Goal: Task Accomplishment & Management: Manage account settings

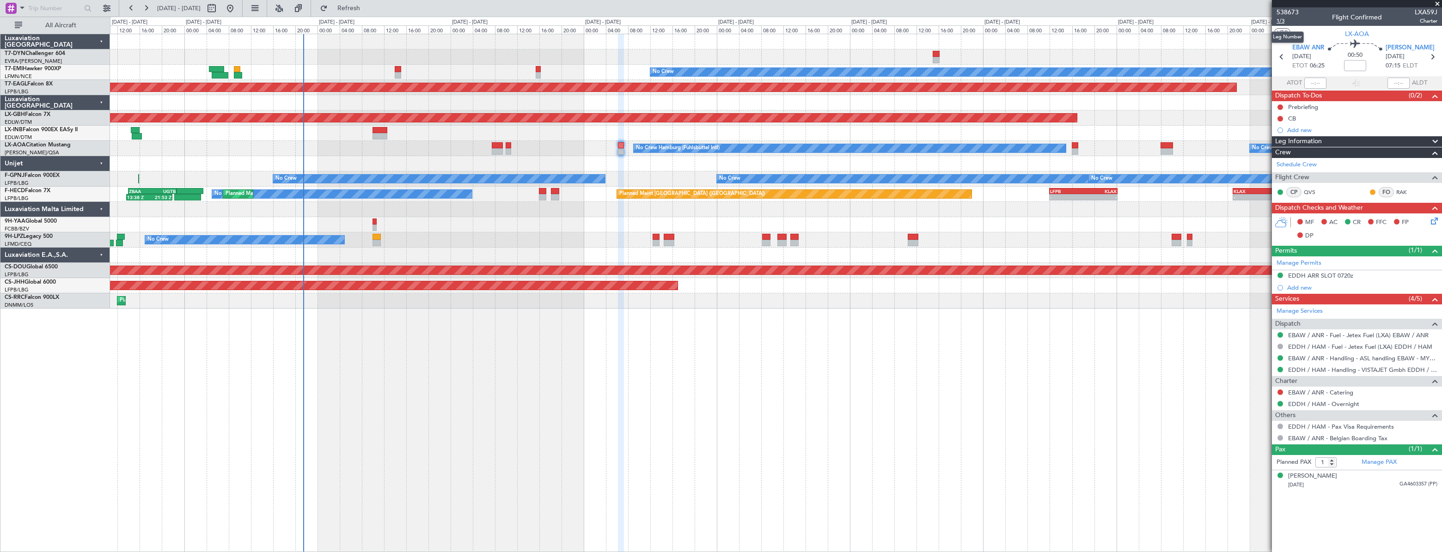
click at [1284, 22] on span "1/3" at bounding box center [1287, 21] width 22 height 8
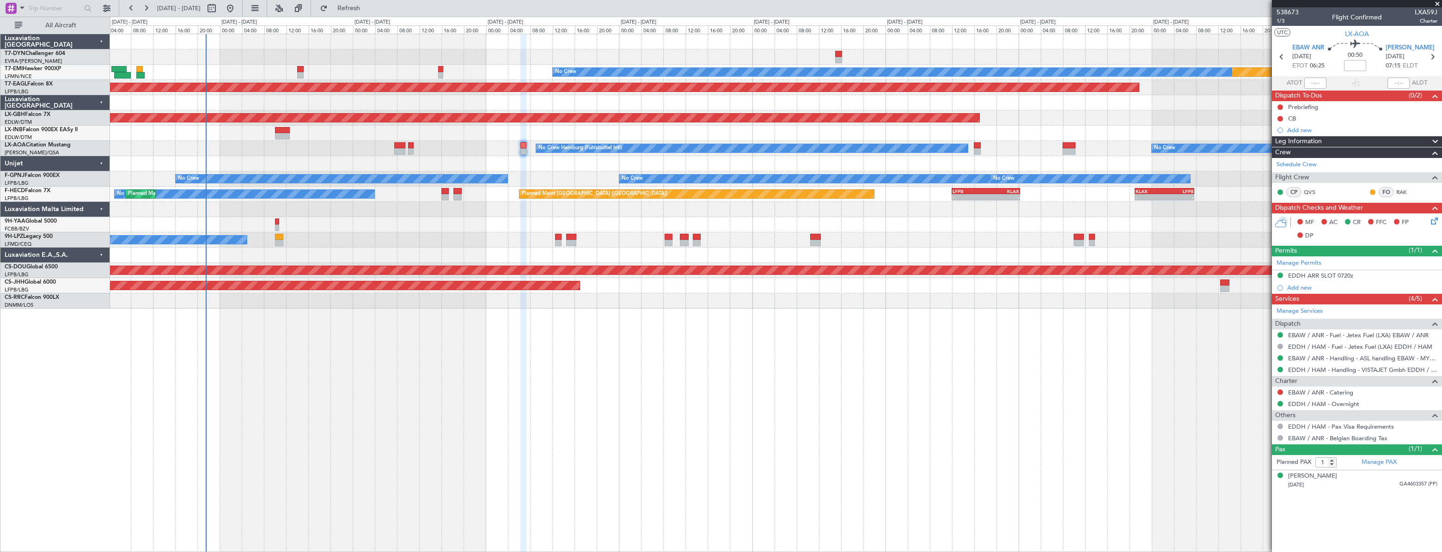
click at [501, 151] on div "No Crew No Crew Hamburg (Fuhlsbuttel Intl)" at bounding box center [775, 148] width 1331 height 15
click at [1303, 360] on link "EBAW / ANR - Handling - ASL handling EBAW - MYHANDLING" at bounding box center [1362, 358] width 149 height 8
click at [1308, 369] on link "EDDH / HAM - Handling - VISTAJET Gmbh EDDH / HAM" at bounding box center [1362, 370] width 149 height 8
click at [1433, 217] on icon at bounding box center [1432, 219] width 7 height 7
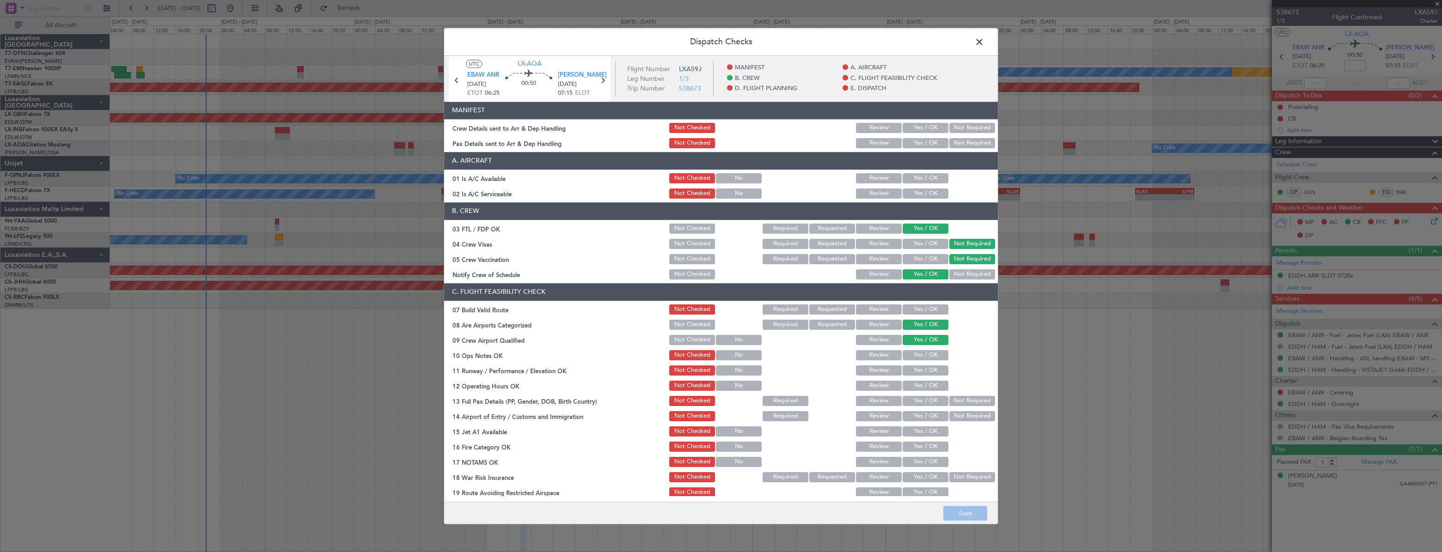
click at [924, 140] on button "Yes / OK" at bounding box center [926, 143] width 46 height 10
click at [918, 125] on button "Yes / OK" at bounding box center [926, 128] width 46 height 10
click at [963, 510] on button "Save" at bounding box center [965, 513] width 44 height 15
click at [984, 42] on span at bounding box center [984, 44] width 0 height 18
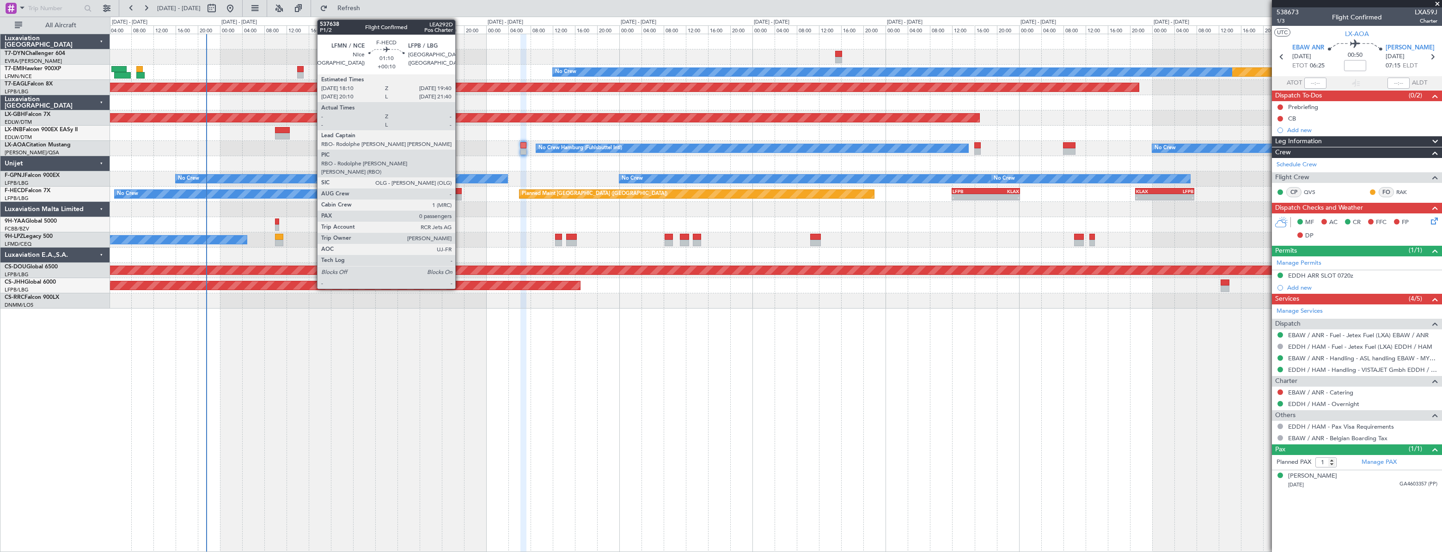
click at [459, 188] on div at bounding box center [457, 191] width 9 height 6
type input "+00:10"
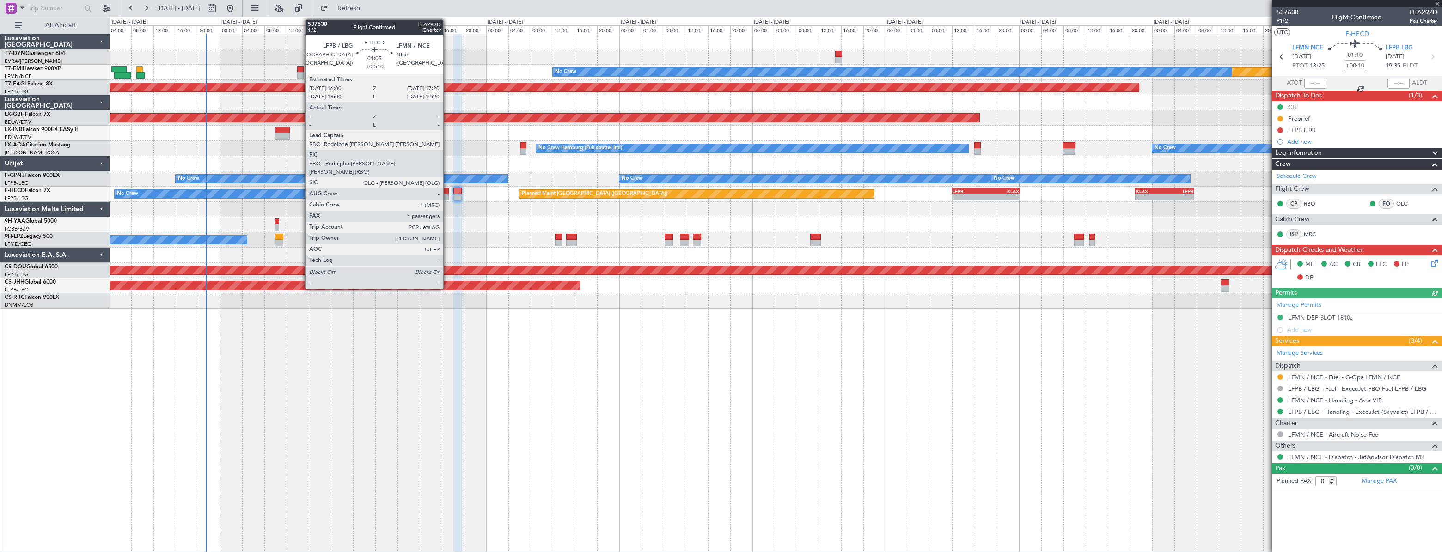
click at [447, 193] on div at bounding box center [445, 191] width 8 height 6
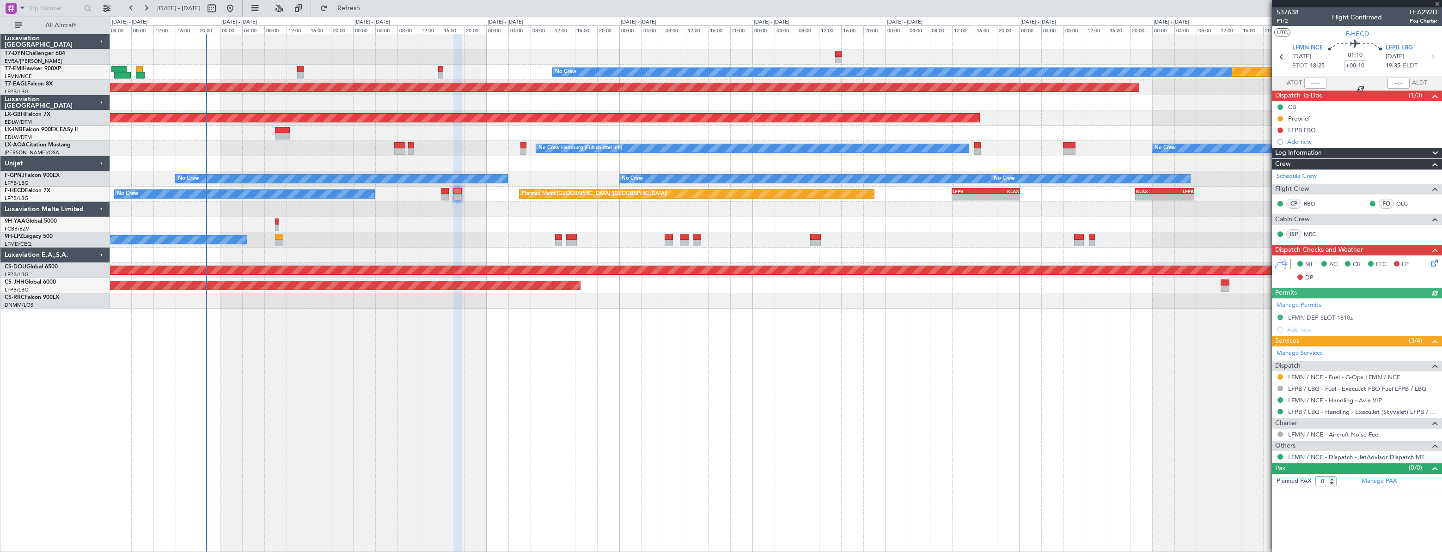
type input "4"
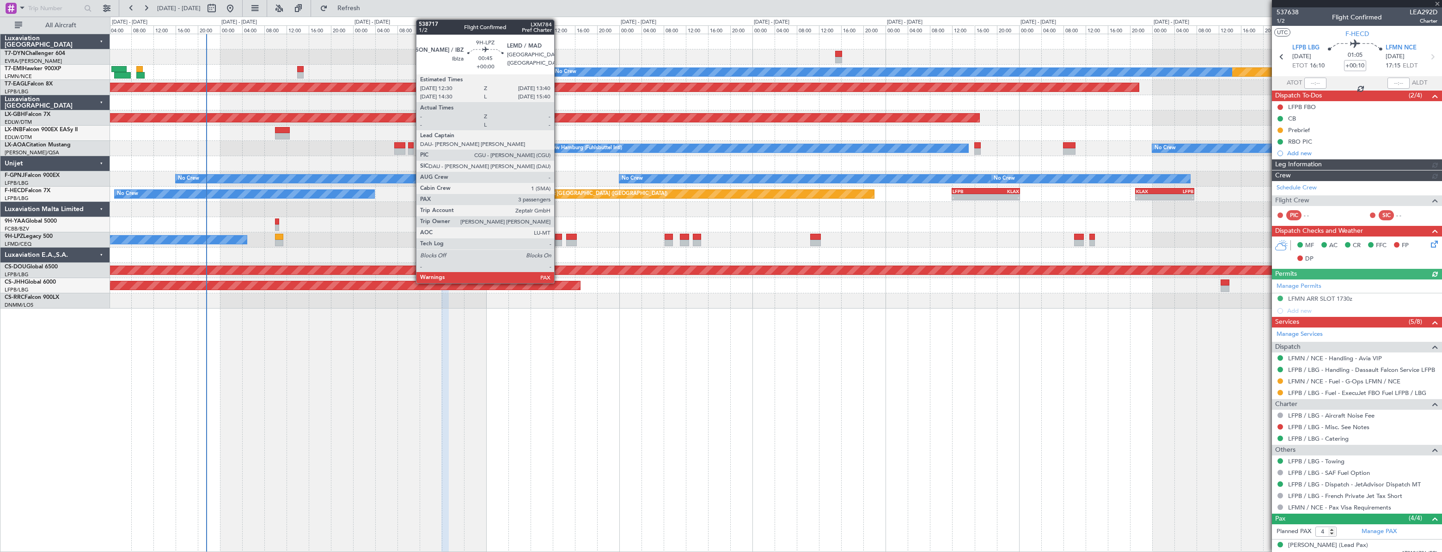
click at [558, 235] on div at bounding box center [558, 237] width 7 height 6
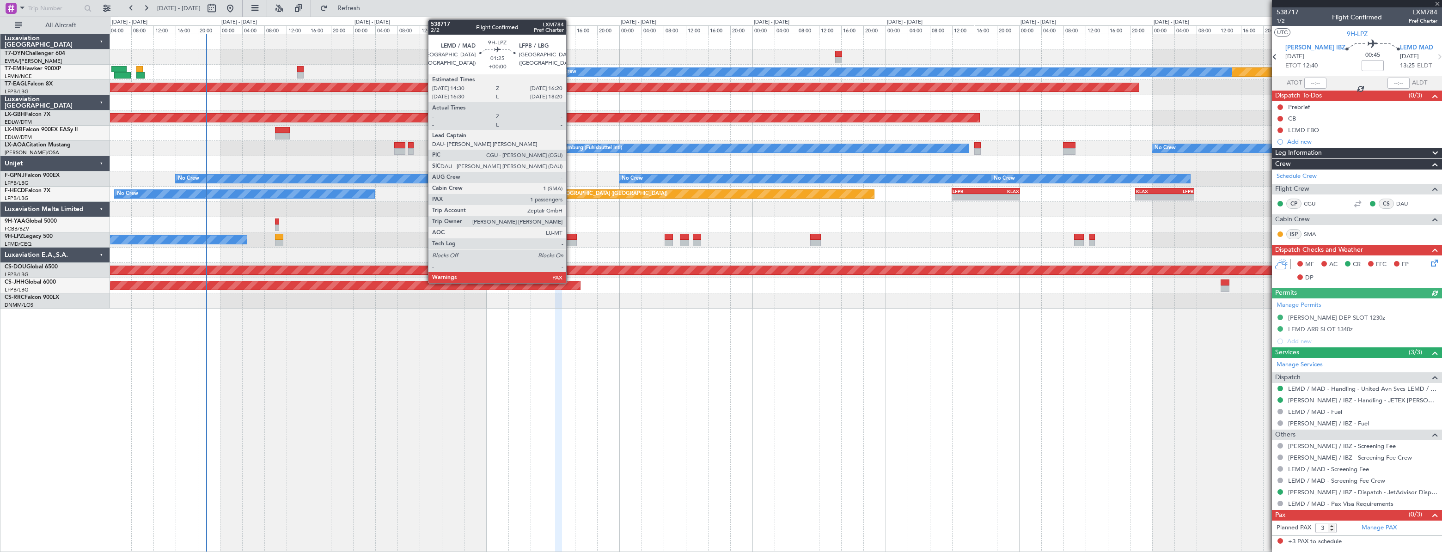
click at [570, 238] on div at bounding box center [571, 237] width 11 height 6
type input "1"
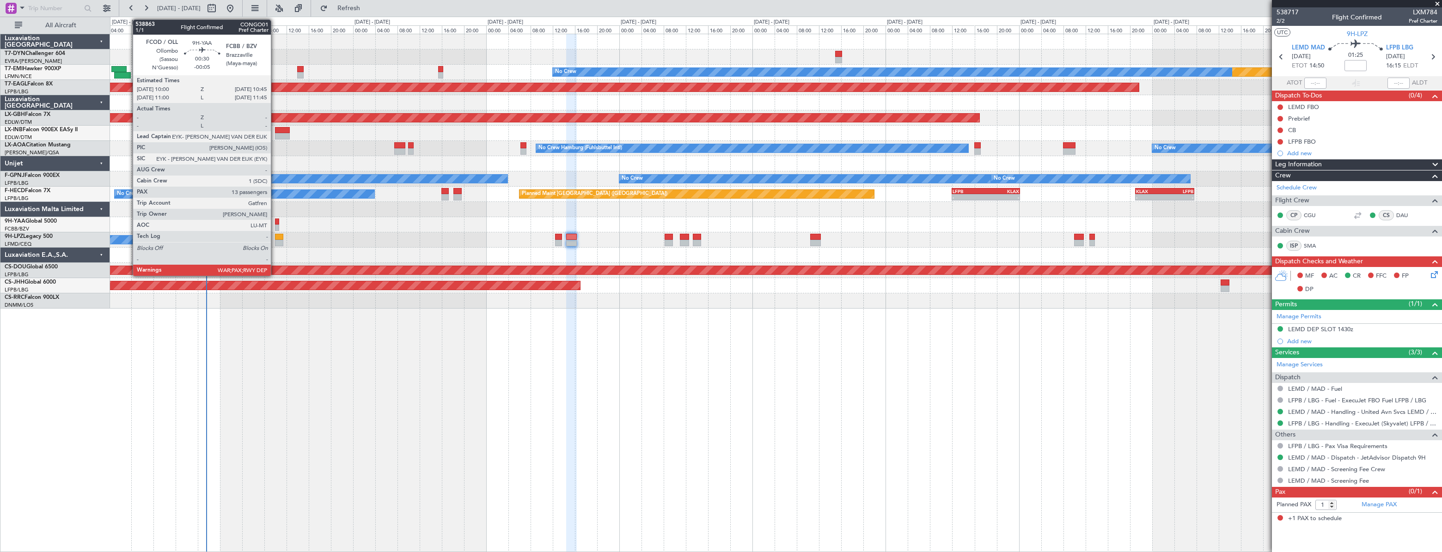
click at [275, 222] on div at bounding box center [277, 222] width 5 height 6
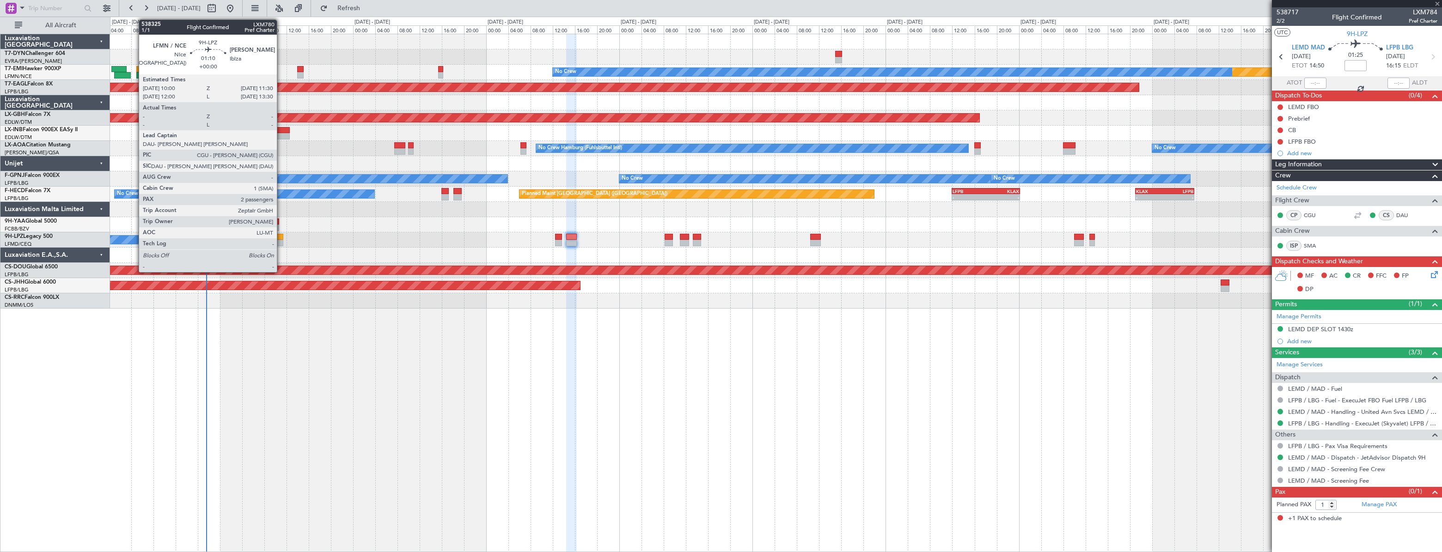
type input "-00:05"
type input "13"
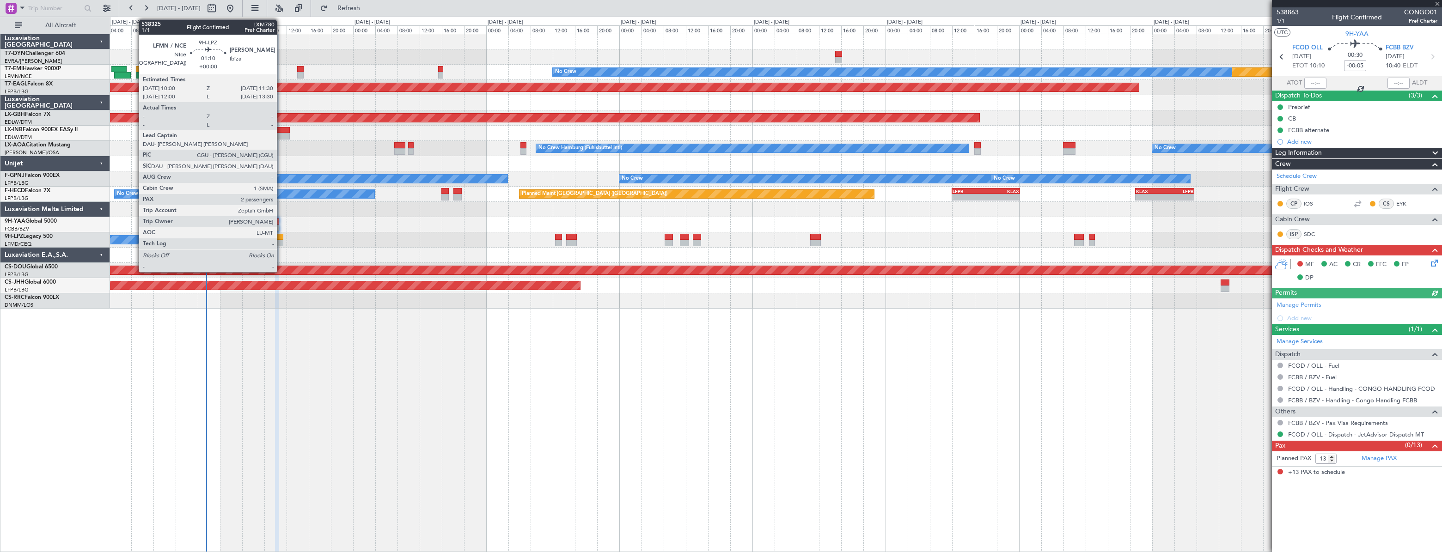
click at [281, 236] on div at bounding box center [279, 237] width 9 height 6
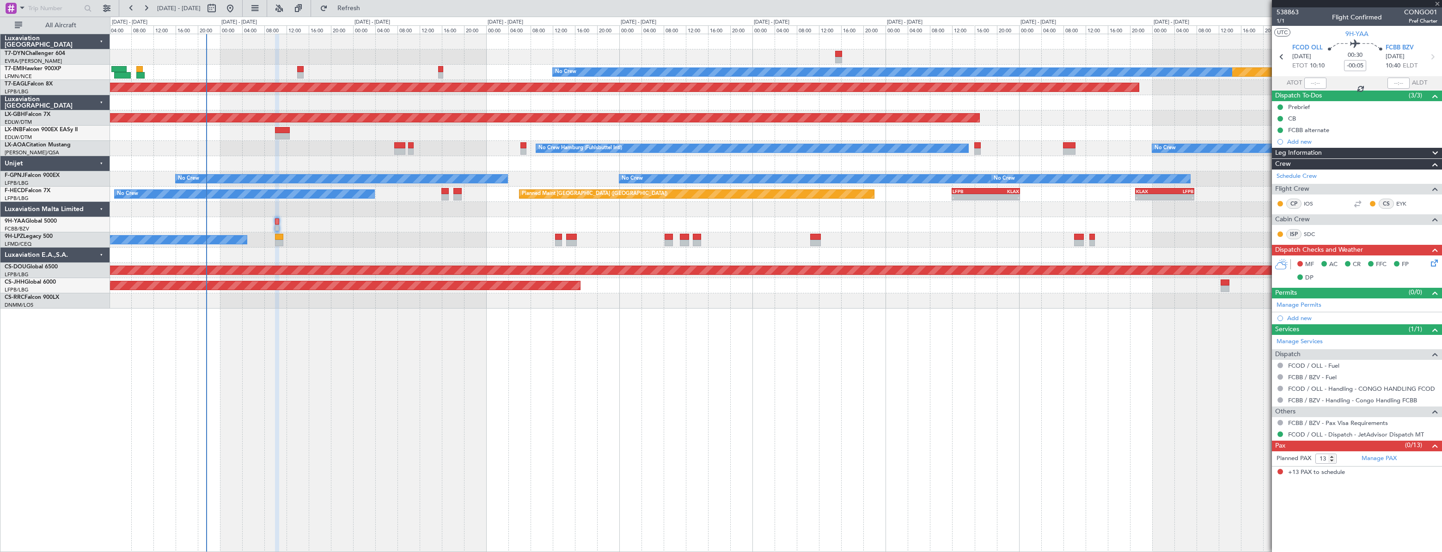
type input "2"
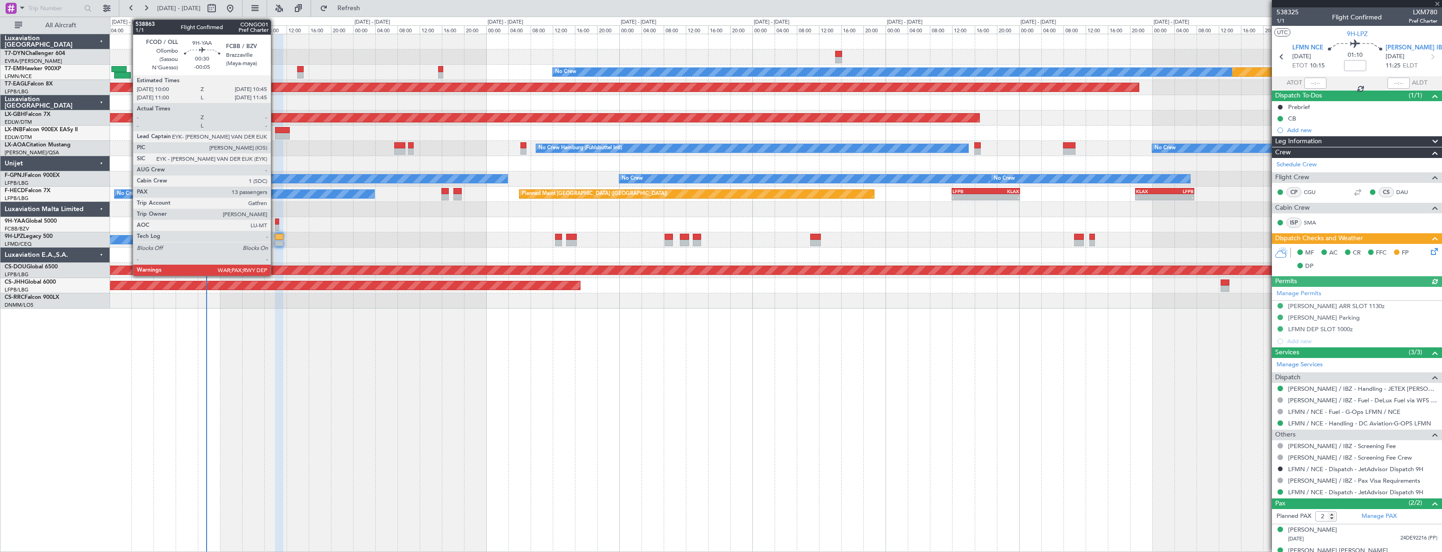
click at [275, 224] on div at bounding box center [277, 222] width 5 height 6
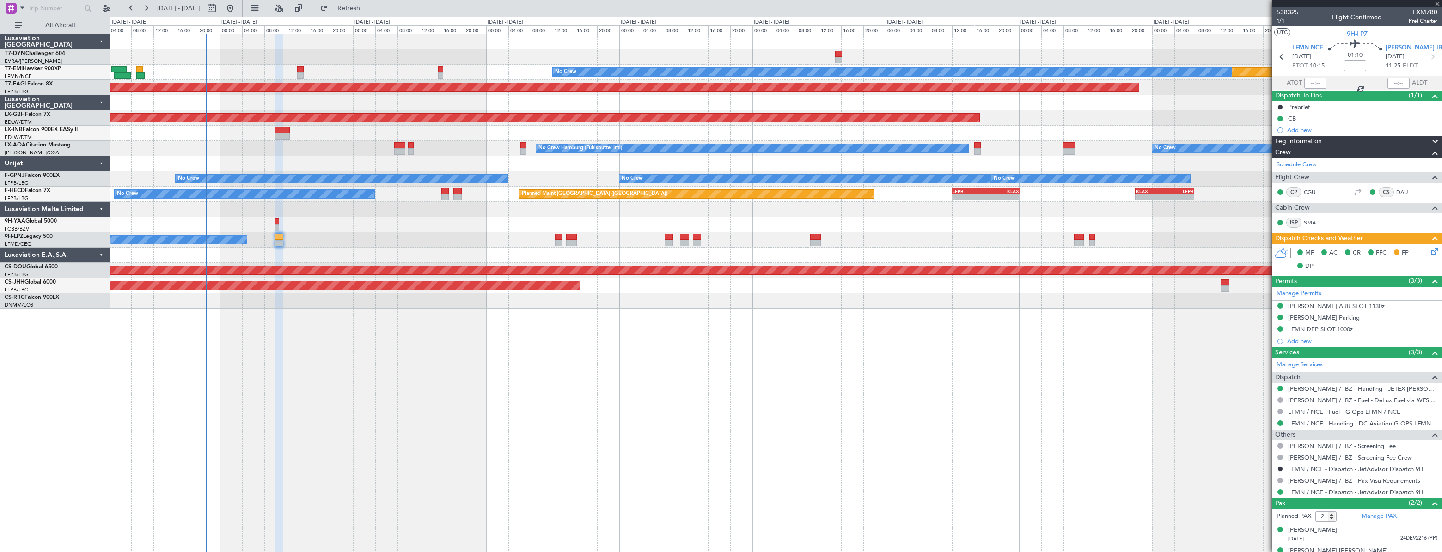
type input "-00:05"
type input "13"
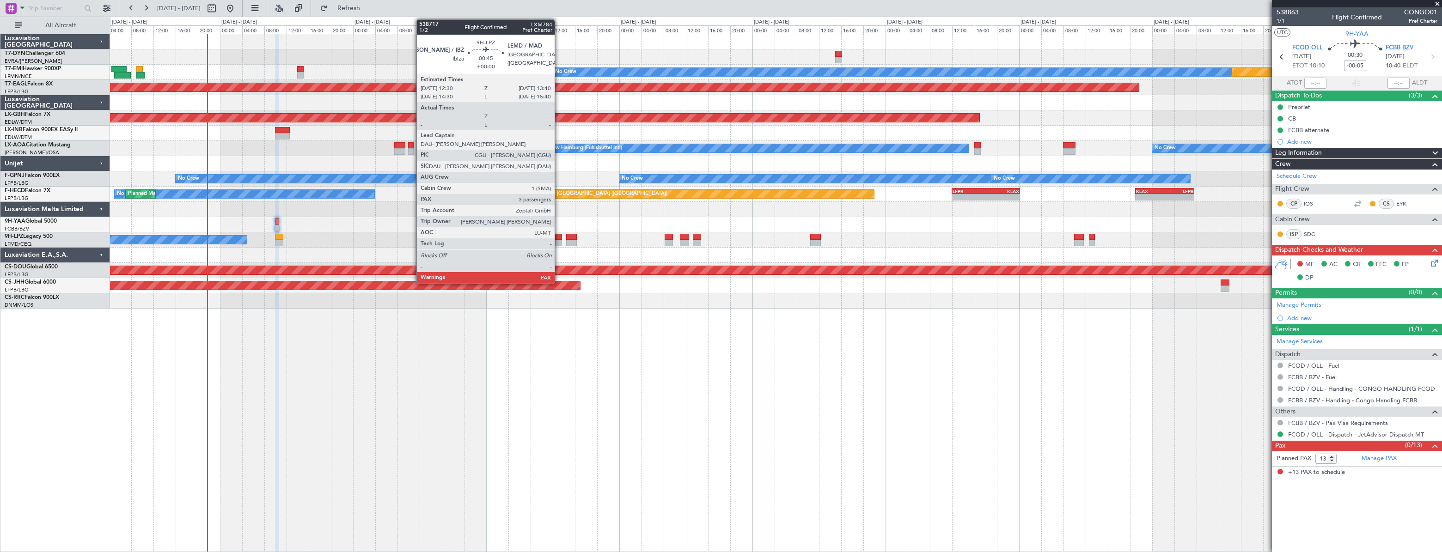
click at [559, 234] on div at bounding box center [558, 237] width 7 height 6
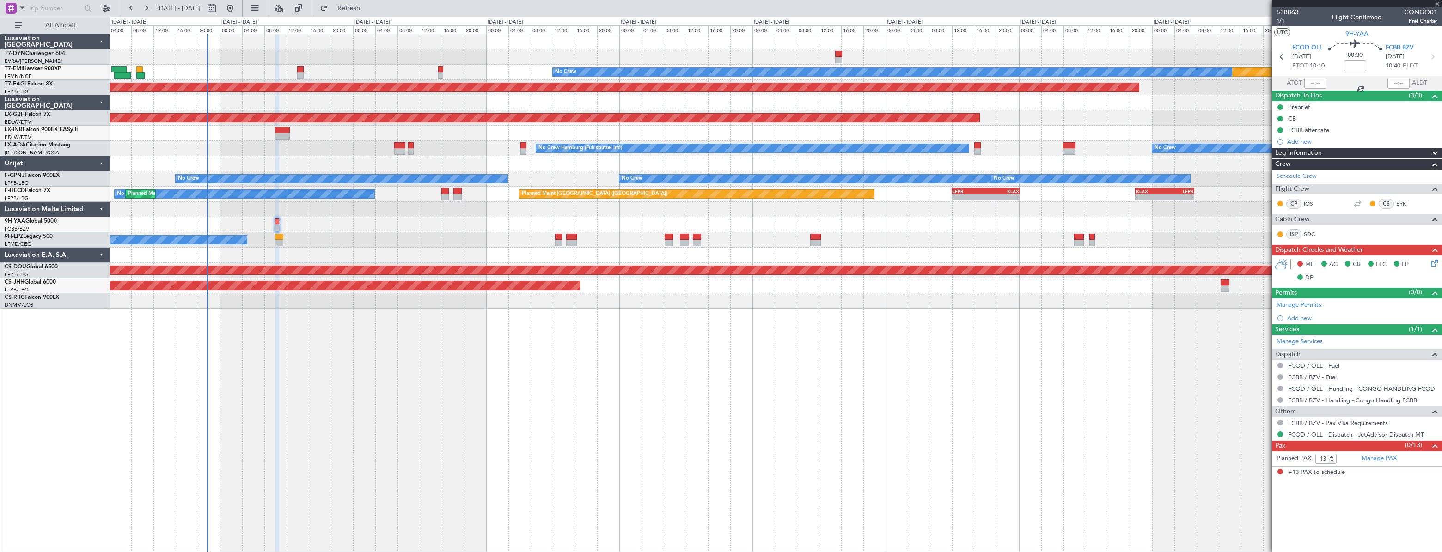
type input "3"
